Goal: Information Seeking & Learning: Learn about a topic

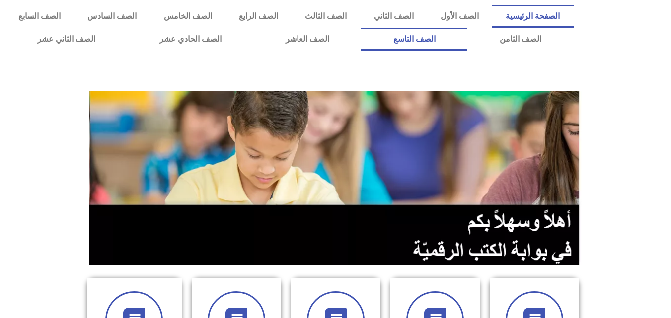
click at [361, 28] on link "الصف التاسع" at bounding box center [414, 39] width 106 height 23
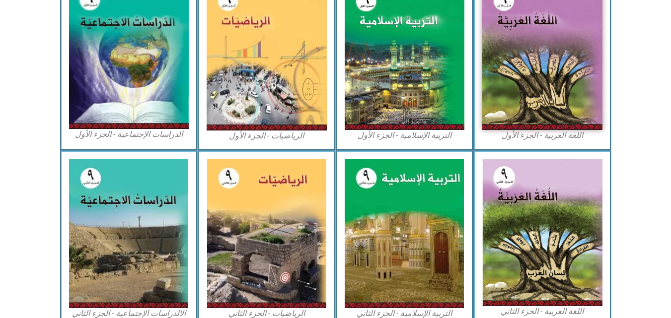
scroll to position [347, 0]
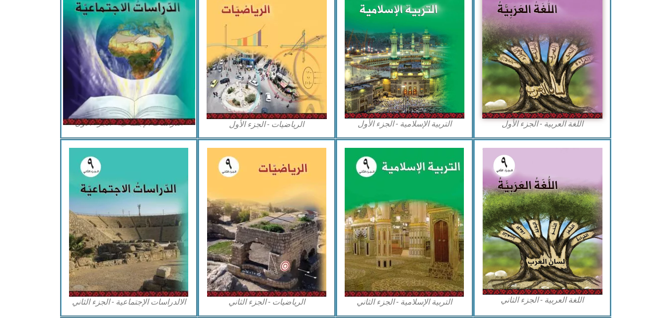
click at [127, 47] on img at bounding box center [129, 44] width 132 height 162
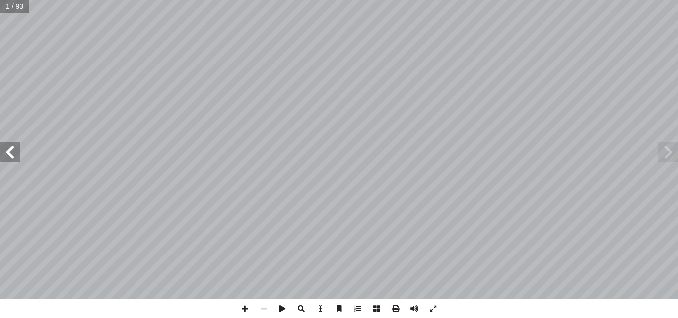
click at [12, 152] on span at bounding box center [10, 152] width 20 height 20
click at [11, 152] on span at bounding box center [10, 152] width 20 height 20
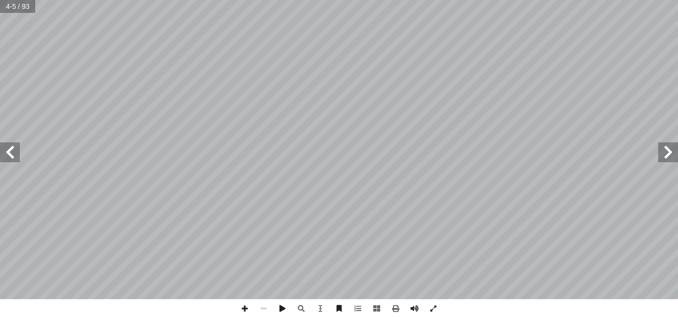
click at [11, 152] on span at bounding box center [10, 152] width 20 height 20
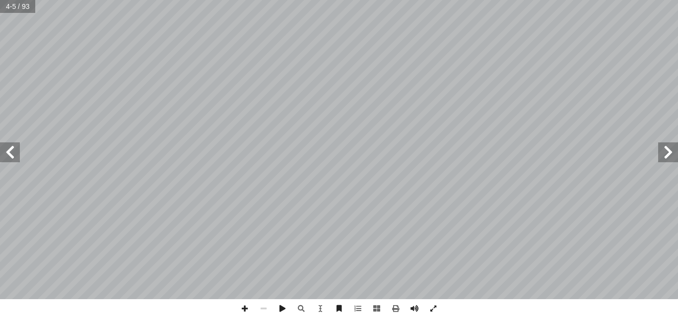
click at [11, 152] on span at bounding box center [10, 152] width 20 height 20
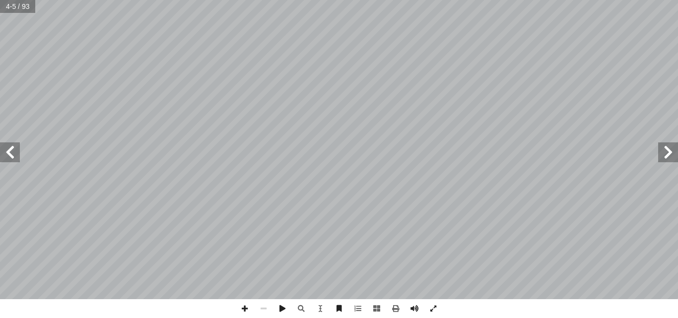
click at [11, 152] on span at bounding box center [10, 152] width 20 height 20
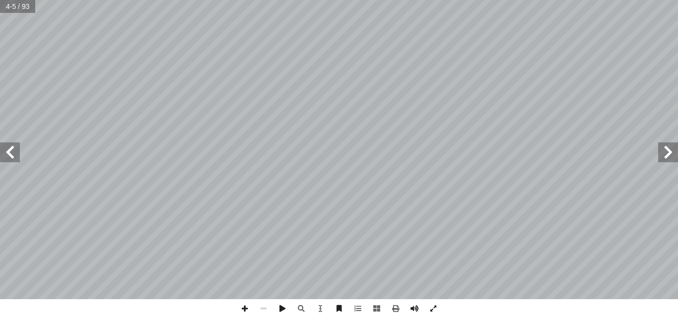
click at [11, 152] on span at bounding box center [10, 152] width 20 height 20
click at [14, 147] on span at bounding box center [10, 152] width 20 height 20
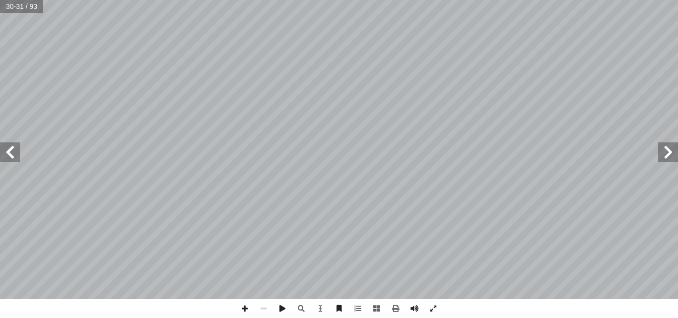
click at [14, 147] on span at bounding box center [10, 152] width 20 height 20
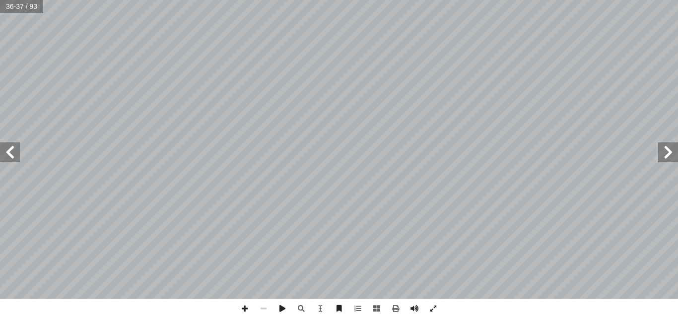
click at [14, 147] on span at bounding box center [10, 152] width 20 height 20
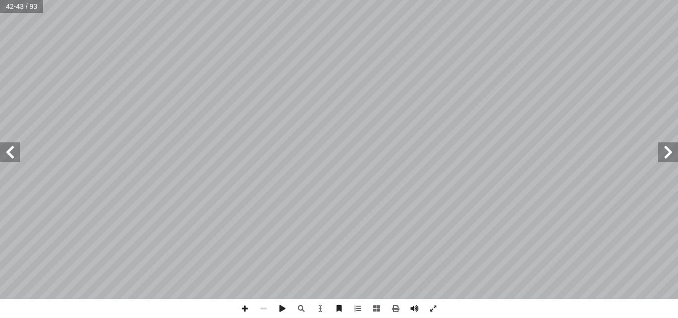
click at [14, 147] on span at bounding box center [10, 152] width 20 height 20
click at [242, 306] on span at bounding box center [244, 308] width 19 height 19
click at [240, 304] on span at bounding box center [244, 308] width 19 height 19
click at [247, 306] on span at bounding box center [244, 308] width 19 height 19
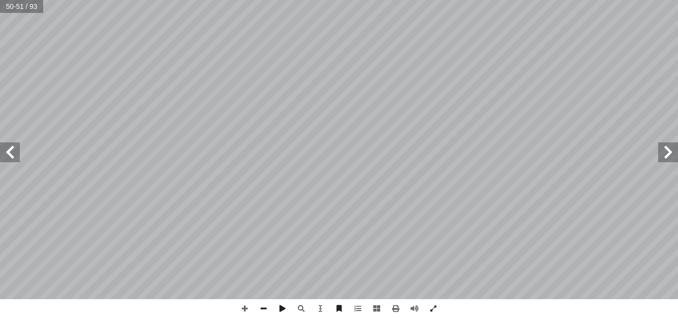
click at [13, 148] on span at bounding box center [10, 152] width 20 height 20
click at [10, 150] on span at bounding box center [10, 152] width 20 height 20
click at [666, 152] on span at bounding box center [668, 152] width 20 height 20
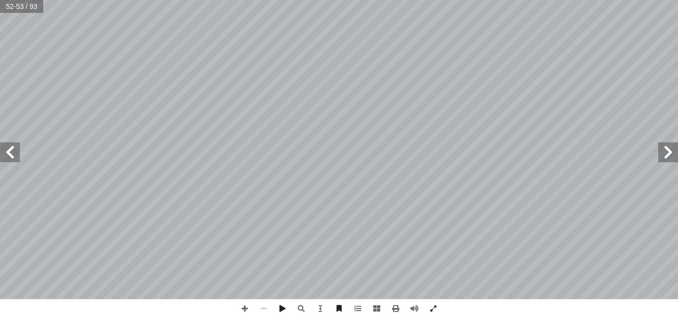
click at [666, 152] on span at bounding box center [668, 152] width 20 height 20
click at [10, 147] on span at bounding box center [10, 152] width 20 height 20
click at [669, 148] on span at bounding box center [668, 152] width 20 height 20
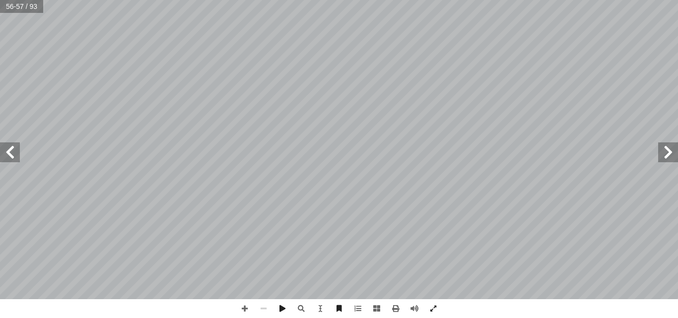
click at [669, 148] on span at bounding box center [668, 152] width 20 height 20
click at [246, 306] on span at bounding box center [244, 308] width 19 height 19
click at [11, 148] on span at bounding box center [10, 152] width 20 height 20
click at [247, 308] on span at bounding box center [244, 308] width 19 height 19
